Goal: Navigation & Orientation: Find specific page/section

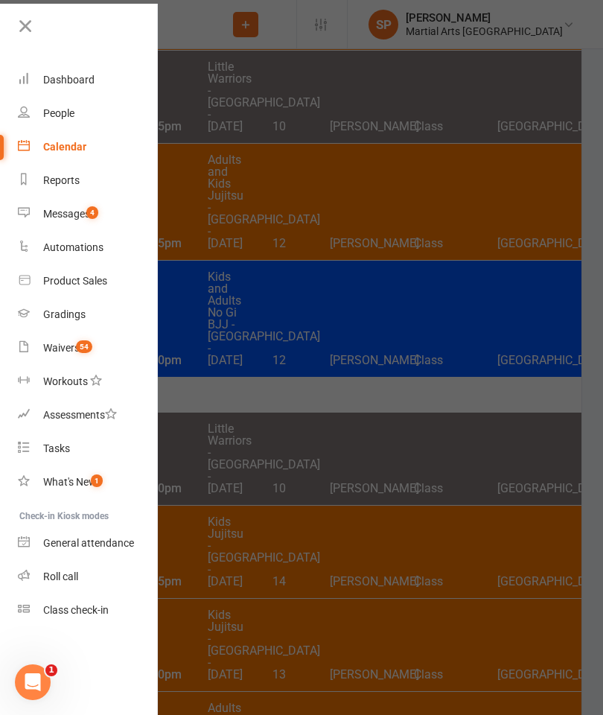
click at [54, 140] on link "Calendar" at bounding box center [88, 146] width 141 height 33
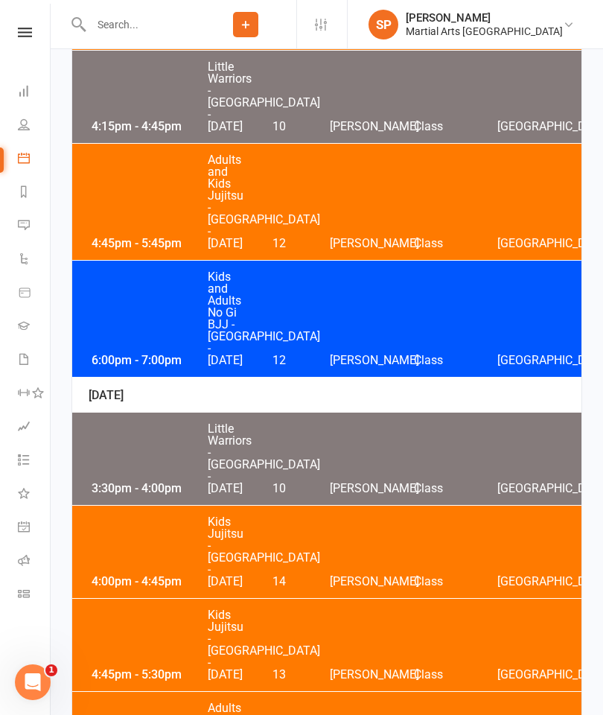
click at [340, 260] on div "4:45pm - 5:45pm Adults and Kids Jujitsu - Jamboree Heights - Wednesday 12 Shane…" at bounding box center [326, 202] width 509 height 116
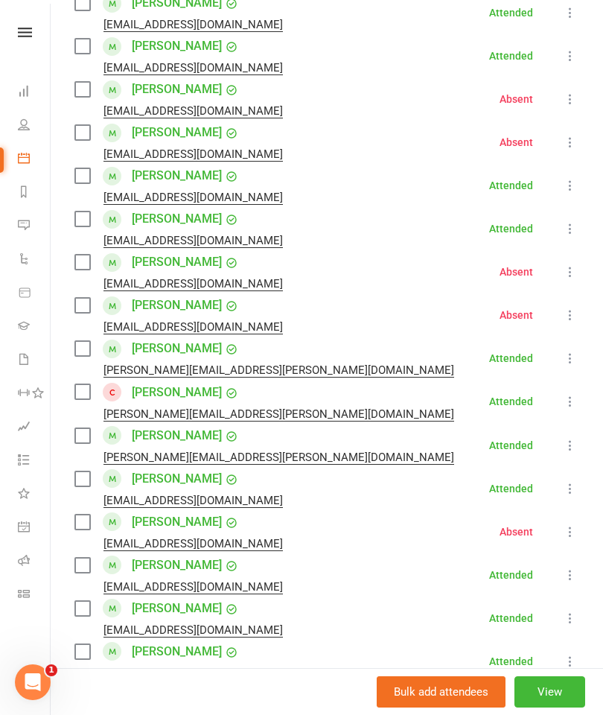
scroll to position [543, 0]
click at [155, 470] on link "[PERSON_NAME]" at bounding box center [177, 479] width 90 height 24
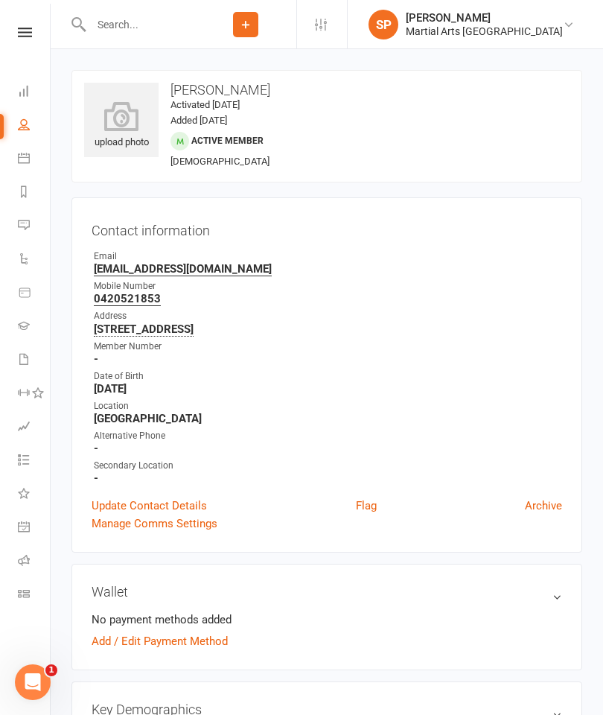
click at [119, 126] on icon at bounding box center [121, 116] width 74 height 30
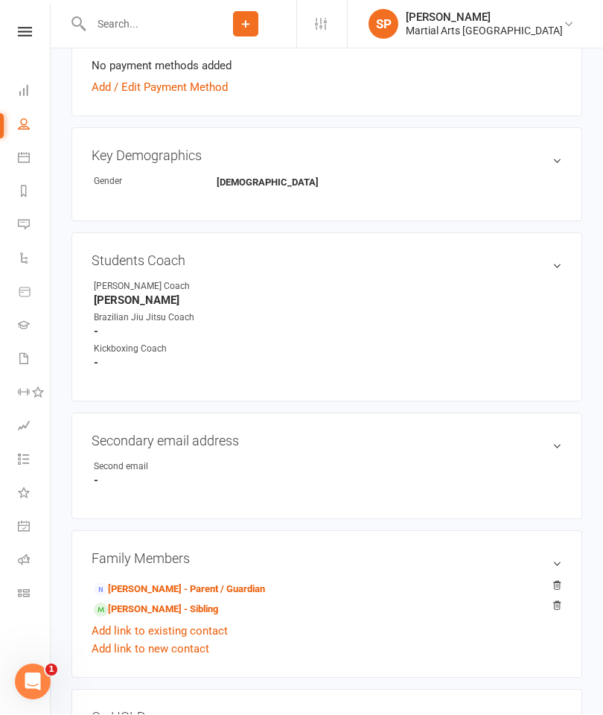
scroll to position [554, 0]
click at [149, 610] on link "[PERSON_NAME] - Sibling" at bounding box center [156, 609] width 124 height 16
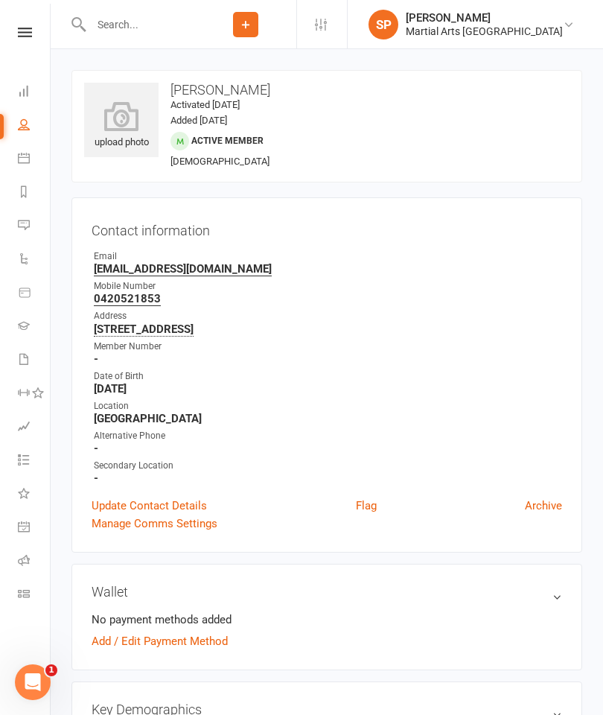
click at [121, 123] on icon at bounding box center [121, 116] width 74 height 30
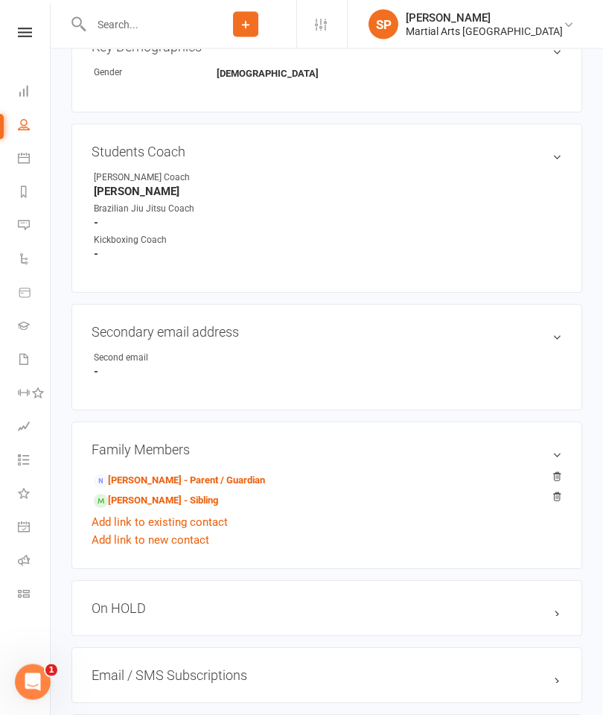
scroll to position [662, 0]
click at [113, 497] on link "[PERSON_NAME] - Sibling" at bounding box center [156, 501] width 124 height 16
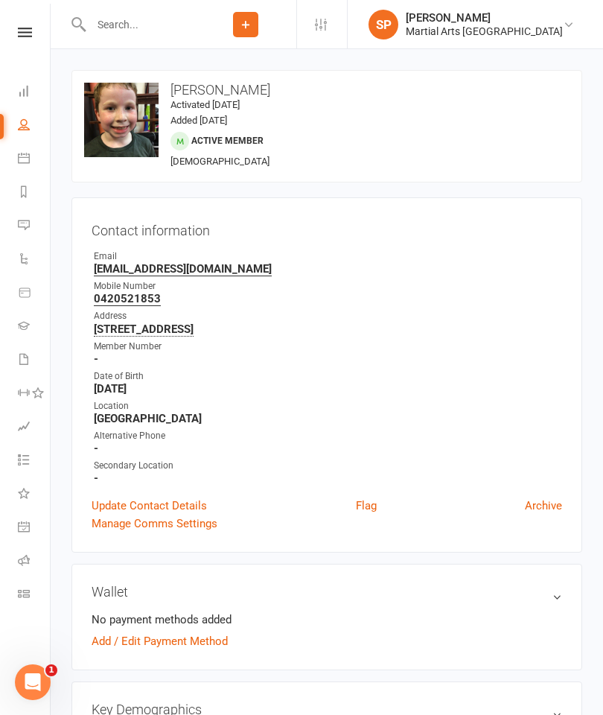
click at [22, 36] on icon at bounding box center [25, 33] width 14 height 10
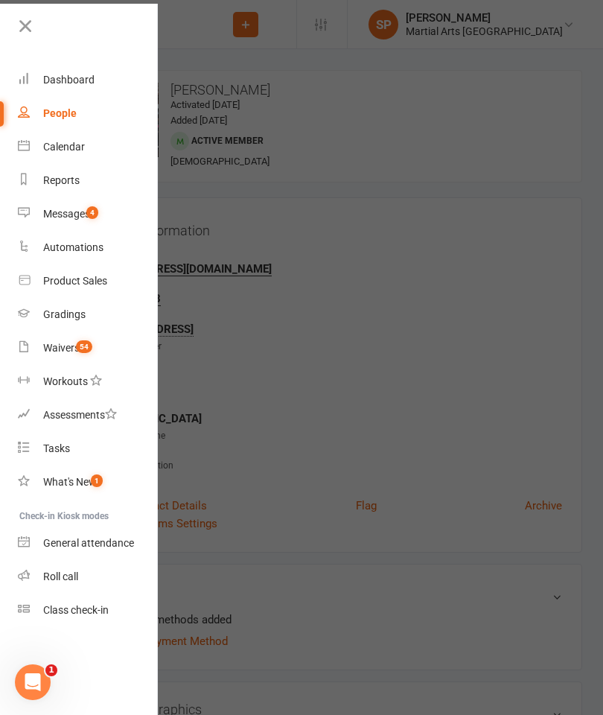
click at [55, 83] on div "Dashboard" at bounding box center [68, 80] width 51 height 12
